Goal: Communication & Community: Answer question/provide support

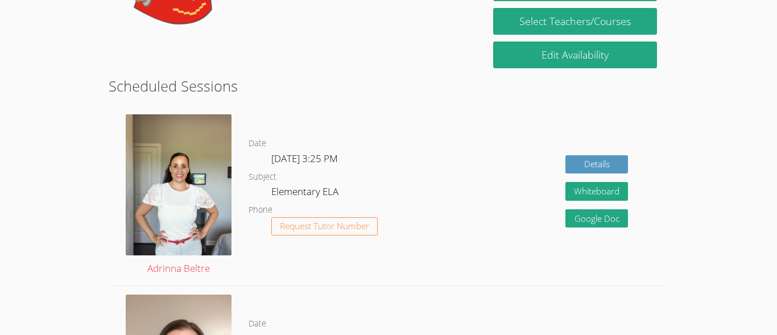
scroll to position [228, 0]
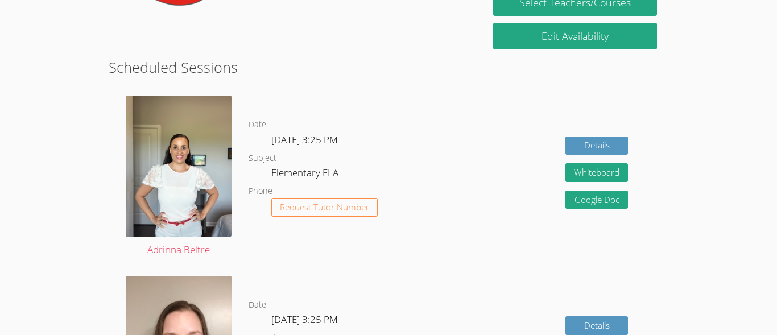
click at [501, 213] on div "Details Whiteboard Hidden Google Doc" at bounding box center [556, 177] width 224 height 180
click at [299, 209] on span "Request Tutor Number" at bounding box center [324, 207] width 89 height 9
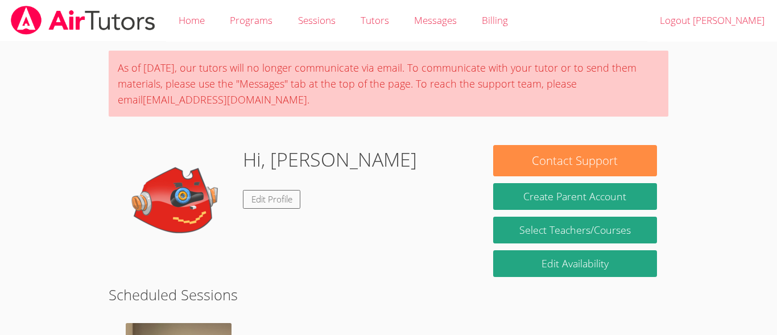
scroll to position [292, 0]
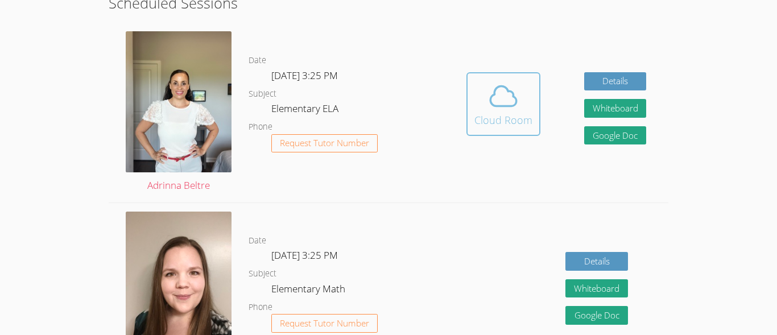
click at [509, 113] on div "Cloud Room" at bounding box center [503, 120] width 58 height 16
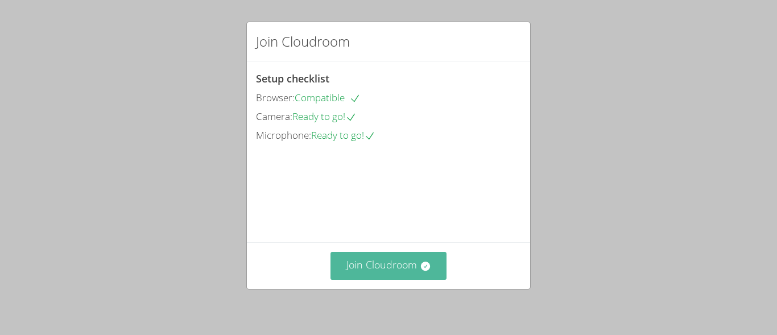
click at [408, 268] on button "Join Cloudroom" at bounding box center [388, 266] width 117 height 28
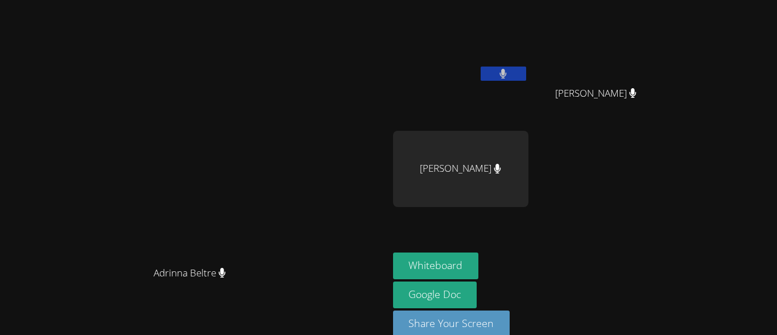
click at [668, 162] on div "[PERSON_NAME] [PERSON_NAME] [PERSON_NAME] [PERSON_NAME] [PERSON_NAME]" at bounding box center [530, 129] width 275 height 248
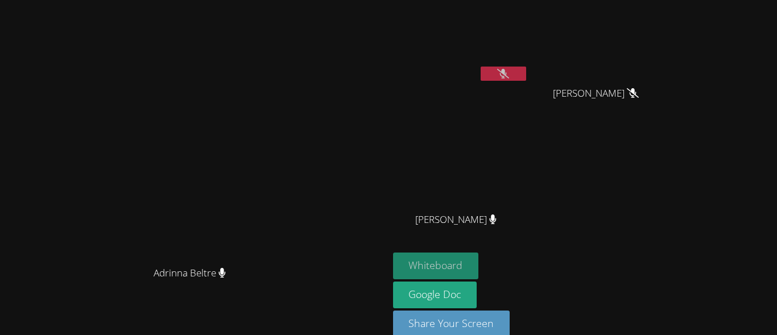
click at [479, 262] on button "Whiteboard" at bounding box center [436, 266] width 86 height 27
click at [509, 70] on icon at bounding box center [503, 74] width 12 height 10
click at [509, 76] on icon at bounding box center [503, 74] width 12 height 10
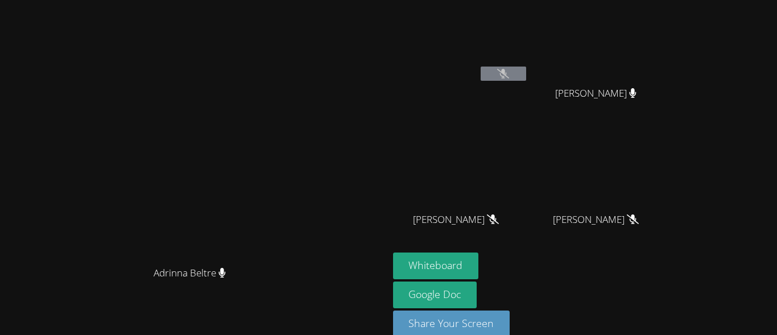
click at [509, 72] on icon at bounding box center [503, 74] width 12 height 10
click at [509, 74] on icon at bounding box center [503, 74] width 12 height 10
click at [509, 73] on icon at bounding box center [503, 74] width 12 height 10
click at [526, 74] on button at bounding box center [504, 74] width 46 height 14
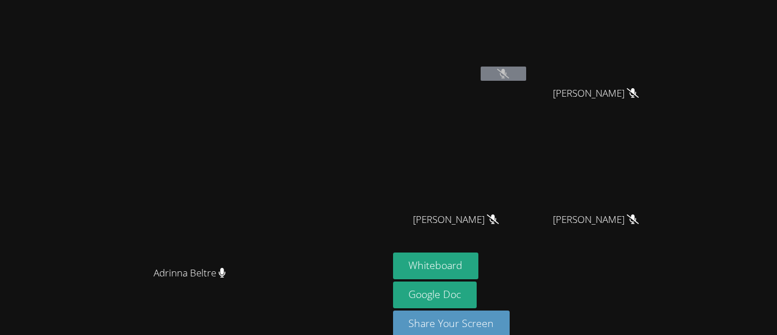
click at [509, 73] on icon at bounding box center [503, 74] width 12 height 10
click at [509, 74] on icon at bounding box center [503, 74] width 12 height 10
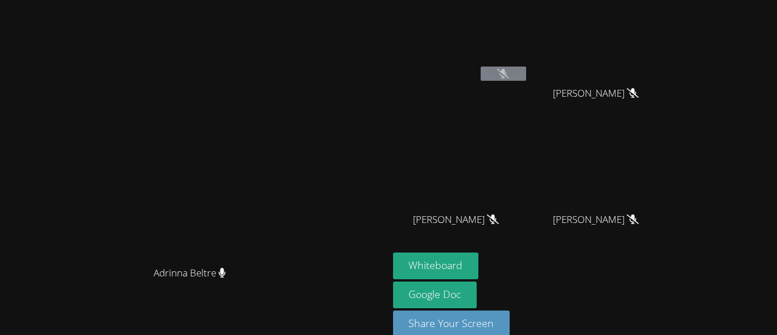
click at [509, 74] on icon at bounding box center [503, 74] width 12 height 10
click at [509, 75] on icon at bounding box center [503, 74] width 12 height 10
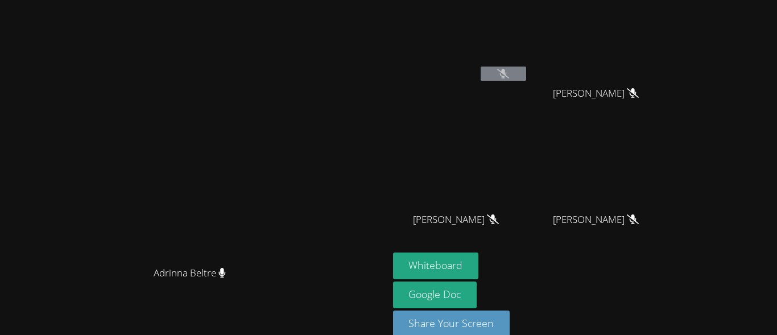
click at [526, 71] on button at bounding box center [504, 74] width 46 height 14
click at [526, 67] on button at bounding box center [504, 74] width 46 height 14
click at [526, 76] on button at bounding box center [504, 74] width 46 height 14
click at [509, 78] on icon at bounding box center [503, 74] width 12 height 10
click at [509, 75] on icon at bounding box center [503, 74] width 12 height 10
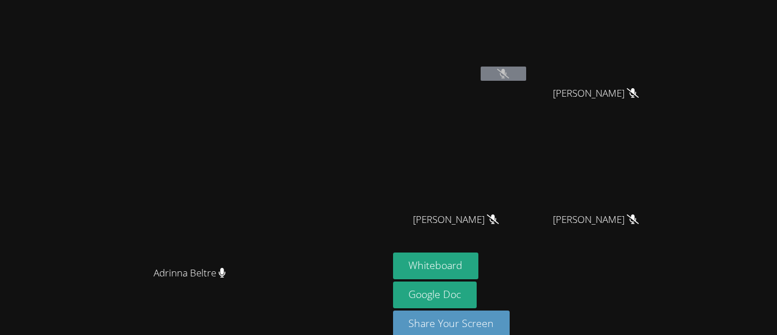
click at [528, 87] on div "[PERSON_NAME]" at bounding box center [460, 66] width 135 height 122
click at [528, 93] on div "[PERSON_NAME]" at bounding box center [460, 66] width 135 height 122
click at [639, 96] on icon at bounding box center [633, 93] width 12 height 10
click at [639, 97] on icon at bounding box center [633, 93] width 12 height 10
click at [668, 229] on div "[PERSON_NAME]" at bounding box center [600, 230] width 135 height 46
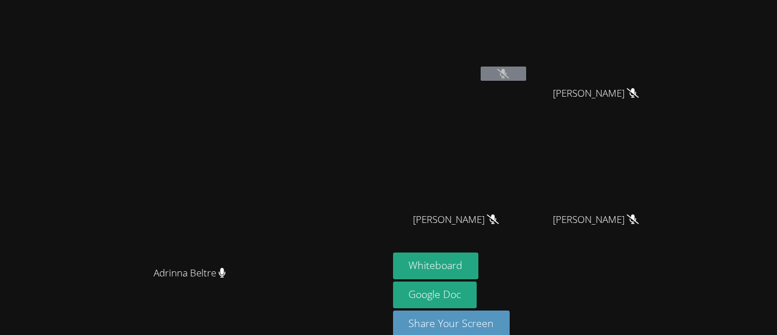
click at [639, 226] on span "[PERSON_NAME]" at bounding box center [596, 220] width 86 height 16
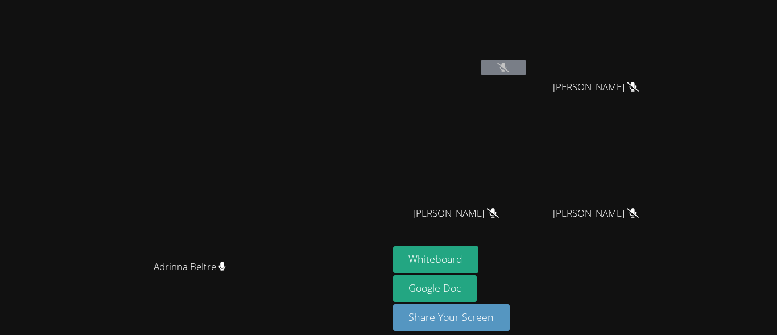
scroll to position [12, 0]
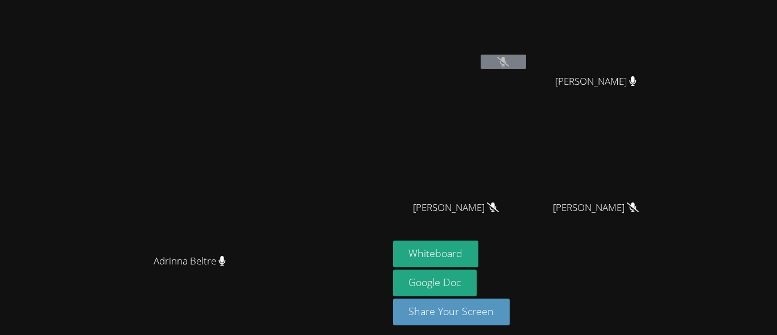
click at [526, 65] on button at bounding box center [504, 62] width 46 height 14
click at [526, 67] on button at bounding box center [504, 62] width 46 height 14
click at [509, 57] on icon at bounding box center [503, 62] width 12 height 10
click at [509, 61] on icon at bounding box center [503, 62] width 12 height 10
click at [509, 57] on icon at bounding box center [503, 62] width 12 height 10
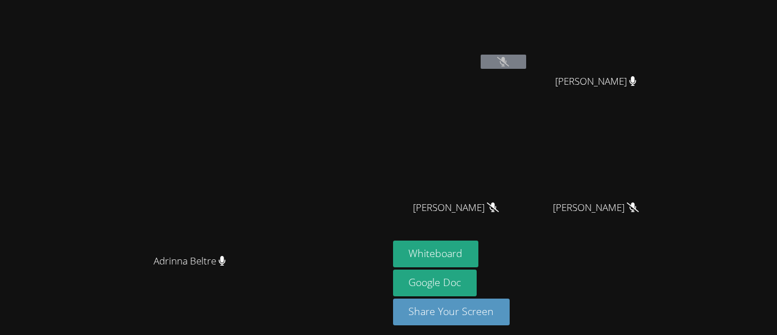
click at [528, 50] on video at bounding box center [460, 31] width 135 height 76
click at [526, 55] on button at bounding box center [504, 62] width 46 height 14
click at [526, 57] on button at bounding box center [504, 62] width 46 height 14
click at [509, 59] on icon at bounding box center [503, 62] width 12 height 10
click at [526, 56] on button at bounding box center [504, 62] width 46 height 14
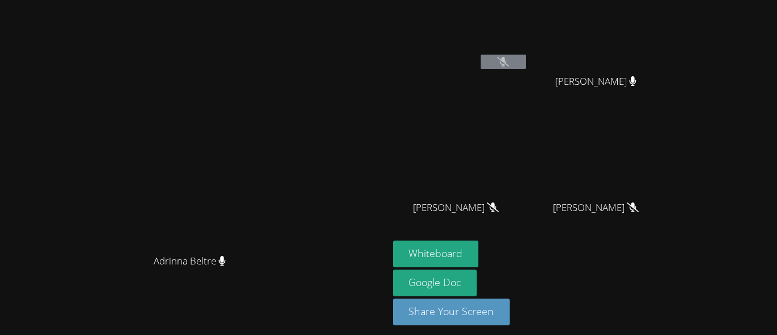
click at [509, 59] on icon at bounding box center [503, 62] width 12 height 10
click at [509, 65] on icon at bounding box center [503, 62] width 12 height 10
click at [509, 60] on icon at bounding box center [503, 62] width 12 height 10
click at [509, 57] on icon at bounding box center [503, 62] width 12 height 10
click at [509, 61] on icon at bounding box center [503, 62] width 12 height 10
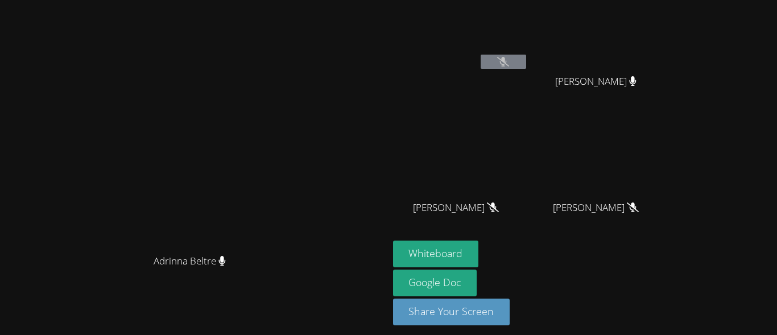
click at [509, 65] on icon at bounding box center [503, 62] width 12 height 10
click at [526, 67] on button at bounding box center [504, 62] width 46 height 14
click at [526, 68] on button at bounding box center [504, 62] width 46 height 14
click at [642, 67] on video at bounding box center [600, 31] width 135 height 76
click at [509, 61] on icon at bounding box center [503, 62] width 12 height 10
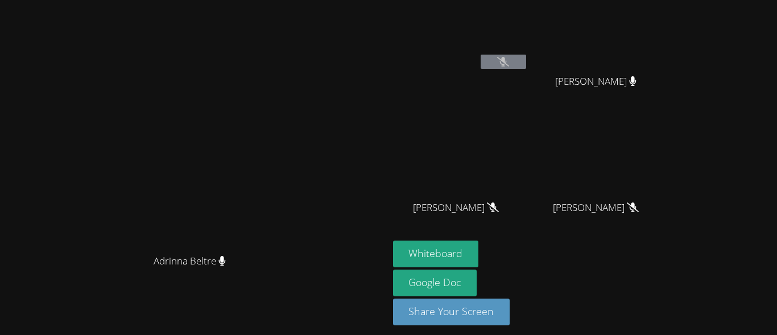
click at [509, 60] on icon at bounding box center [503, 62] width 12 height 10
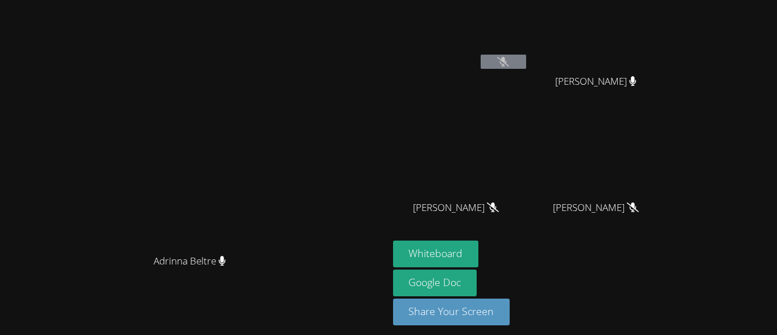
click at [509, 60] on icon at bounding box center [503, 62] width 12 height 10
click at [526, 67] on button at bounding box center [504, 62] width 46 height 14
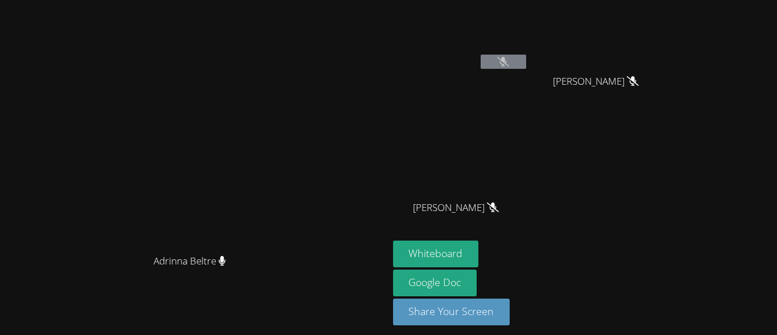
click at [526, 61] on button at bounding box center [504, 62] width 46 height 14
click at [509, 57] on icon at bounding box center [503, 62] width 12 height 10
click at [526, 55] on button at bounding box center [504, 62] width 46 height 14
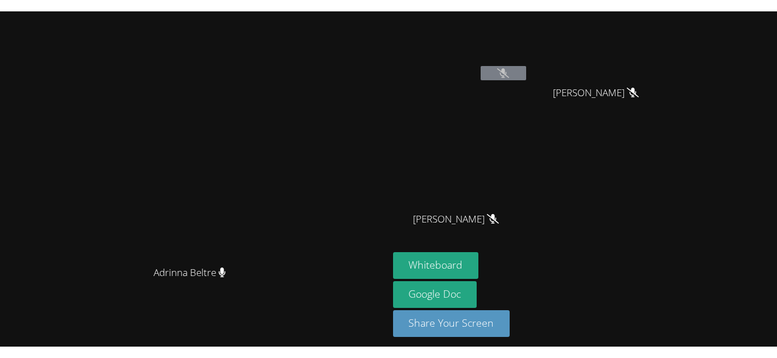
scroll to position [5, 0]
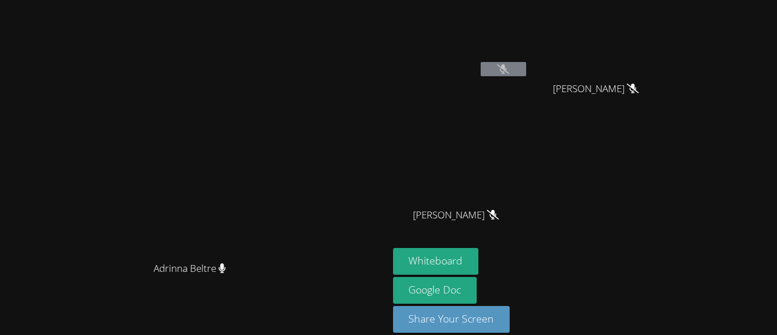
click at [668, 89] on div "Mathew Prieto Jovel" at bounding box center [600, 99] width 135 height 46
click at [639, 91] on icon at bounding box center [633, 89] width 12 height 10
click at [639, 89] on span "Mathew Prieto Jovel" at bounding box center [596, 89] width 86 height 16
click at [526, 74] on button at bounding box center [504, 69] width 46 height 14
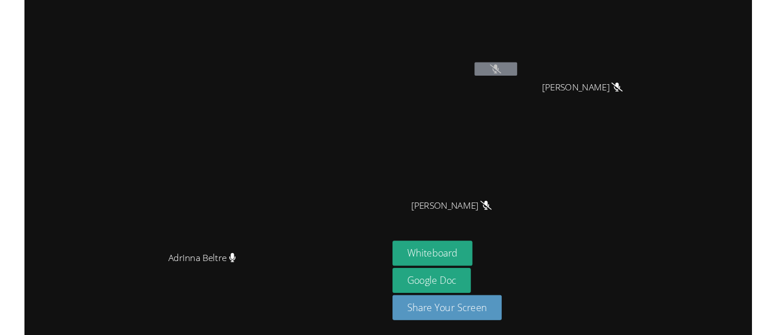
scroll to position [0, 0]
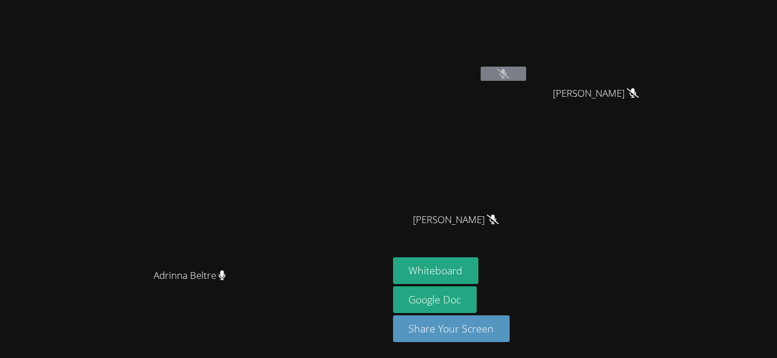
click at [526, 69] on button at bounding box center [504, 74] width 46 height 14
click at [528, 86] on div "Tara Phan" at bounding box center [460, 66] width 135 height 122
click at [509, 69] on icon at bounding box center [503, 74] width 12 height 10
click at [528, 55] on video at bounding box center [460, 43] width 135 height 76
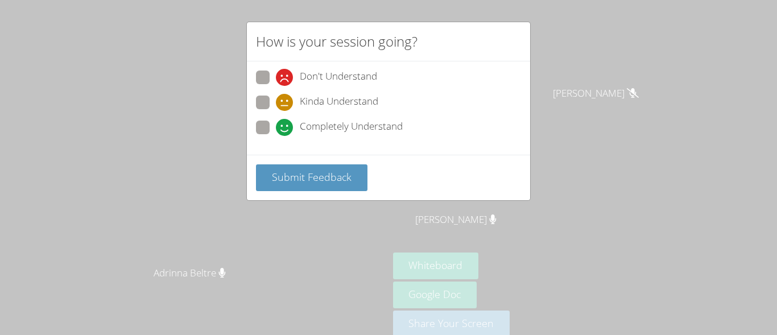
click at [276, 136] on span at bounding box center [276, 136] width 0 height 0
click at [276, 128] on input "Completely Understand" at bounding box center [281, 126] width 10 height 10
radio input "true"
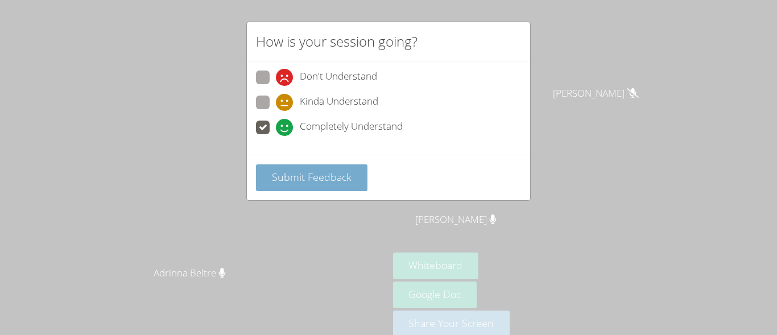
click at [272, 176] on span "Submit Feedback" at bounding box center [312, 177] width 80 height 14
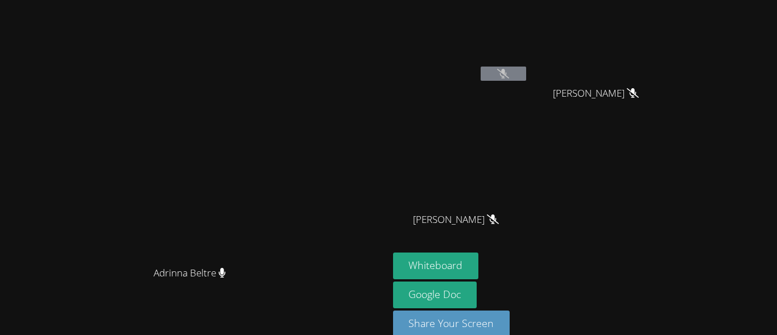
click at [279, 177] on video at bounding box center [194, 153] width 171 height 213
click at [526, 68] on button at bounding box center [504, 74] width 46 height 14
click at [509, 76] on icon at bounding box center [503, 74] width 12 height 10
click at [526, 77] on button at bounding box center [504, 74] width 46 height 14
